Goal: Find specific page/section: Find specific page/section

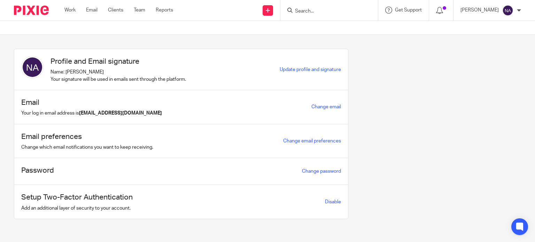
click at [323, 11] on input "Search" at bounding box center [325, 11] width 63 height 6
type input "TCS DI"
click at [342, 21] on div "TCS Di gital Ltd [PERSON_NAME] < [PERSON_NAME][EMAIL_ADDRESS][DOMAIN_NAME] >" at bounding box center [367, 29] width 161 height 27
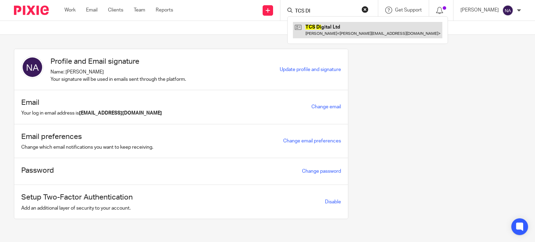
click at [347, 25] on link at bounding box center [367, 30] width 149 height 16
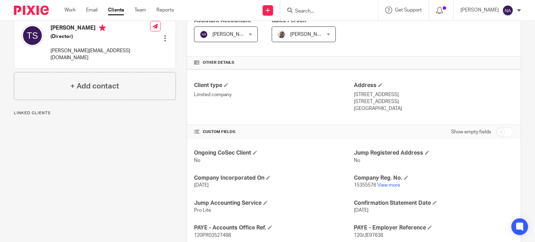
scroll to position [139, 0]
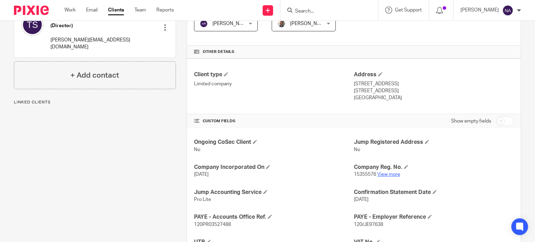
click at [378, 174] on link "View more" at bounding box center [388, 174] width 23 height 5
